Goal: Task Accomplishment & Management: Manage account settings

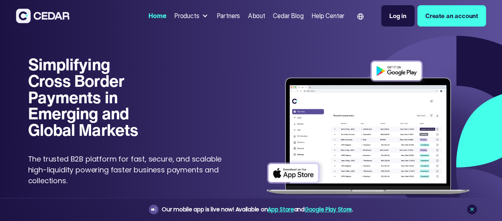
click at [395, 13] on div "Log in" at bounding box center [397, 15] width 17 height 9
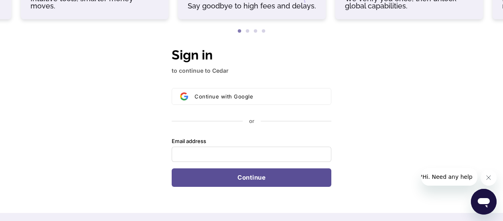
scroll to position [201, 0]
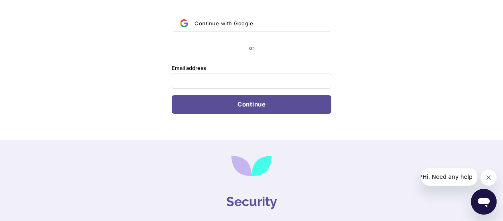
click at [254, 41] on div "Continue with Google or Email address Password Continue" at bounding box center [252, 64] width 160 height 99
click at [254, 35] on div "Continue with Google or Email address Password Continue" at bounding box center [252, 64] width 160 height 99
click at [251, 37] on div "Continue with Google or Email address Password Continue" at bounding box center [252, 64] width 160 height 99
